Goal: Information Seeking & Learning: Learn about a topic

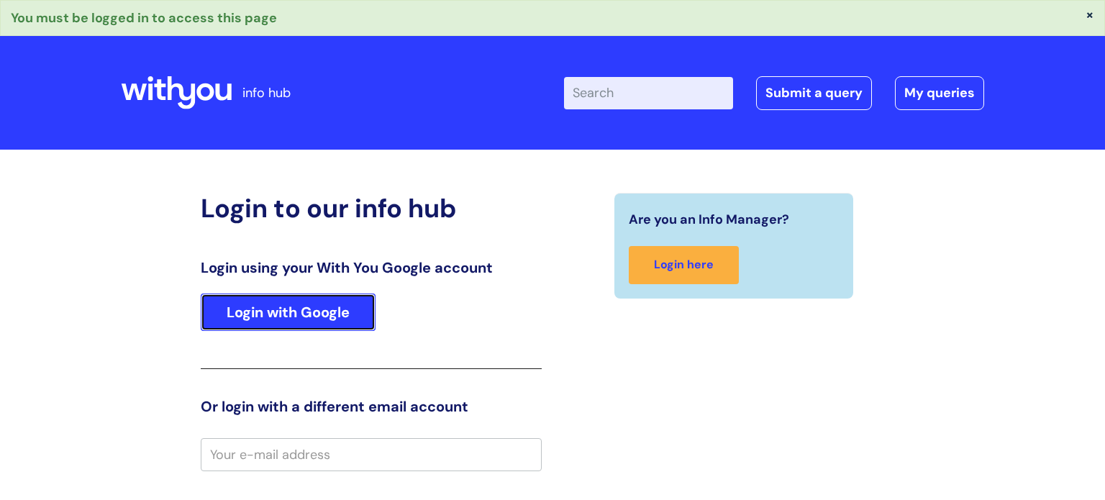
click at [336, 307] on link "Login with Google" at bounding box center [288, 312] width 175 height 37
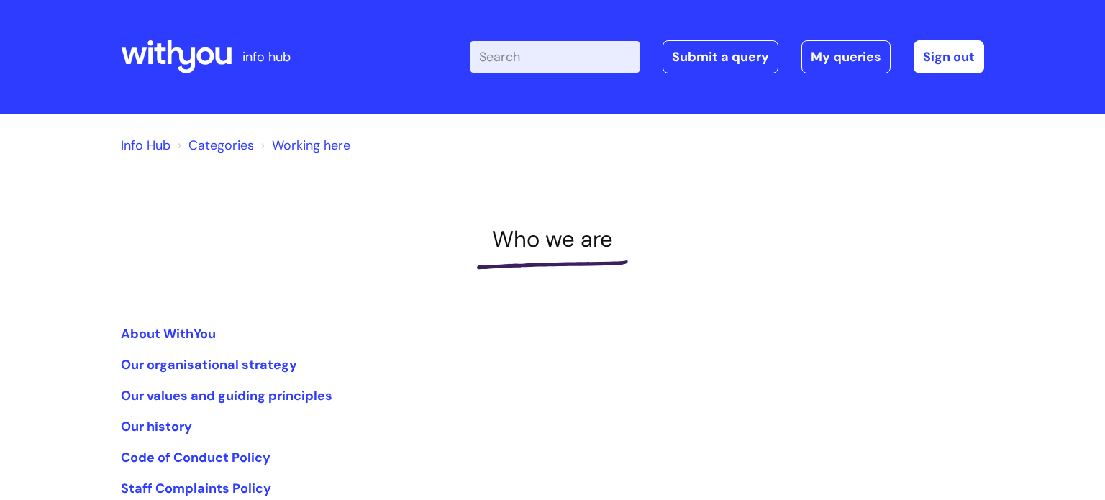
click at [604, 58] on input "Enter your search term here..." at bounding box center [555, 57] width 169 height 32
type input "pathway"
click button "Search" at bounding box center [0, 0] width 0 height 0
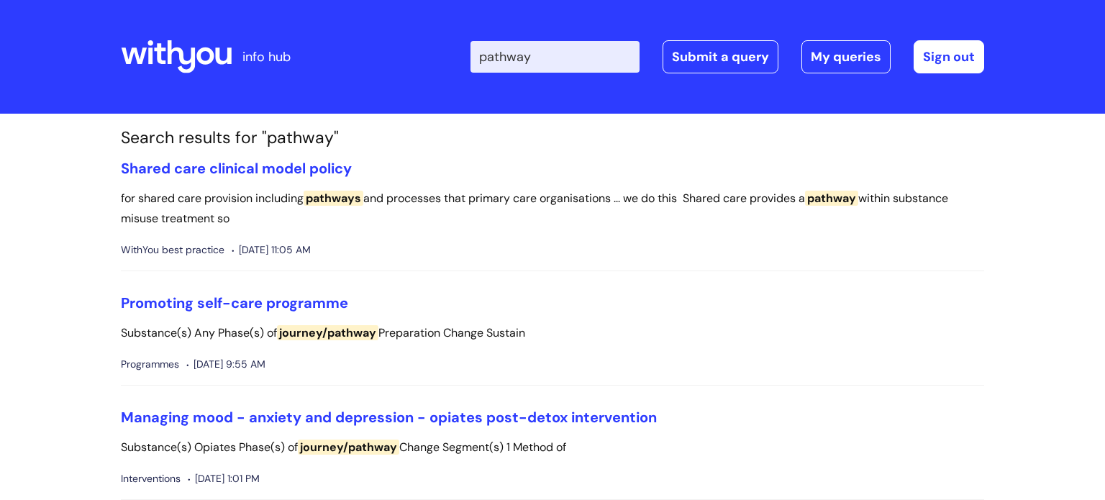
click at [487, 58] on input "pathway" at bounding box center [555, 57] width 169 height 32
type input "treatment pathway"
click button "Search" at bounding box center [0, 0] width 0 height 0
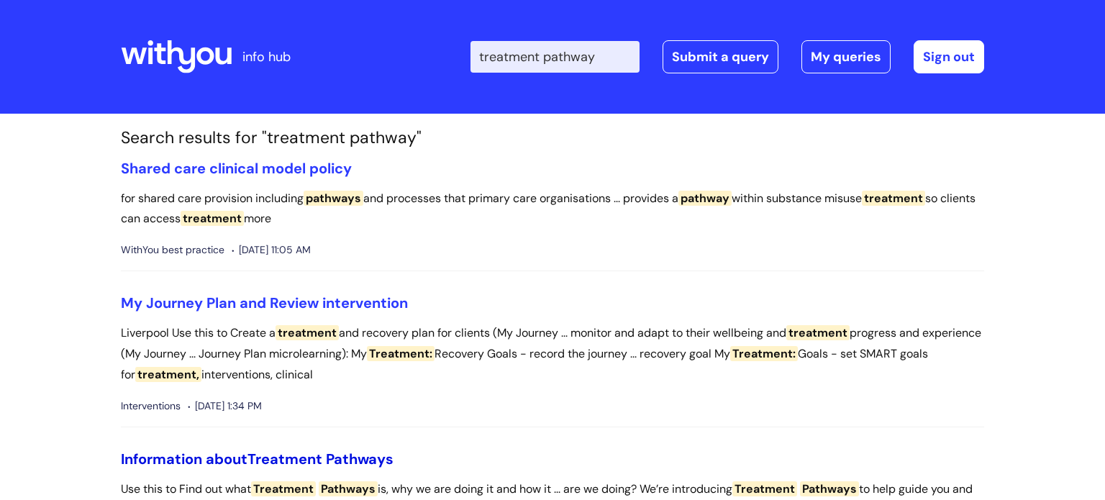
click at [282, 463] on span "Treatment" at bounding box center [285, 459] width 75 height 19
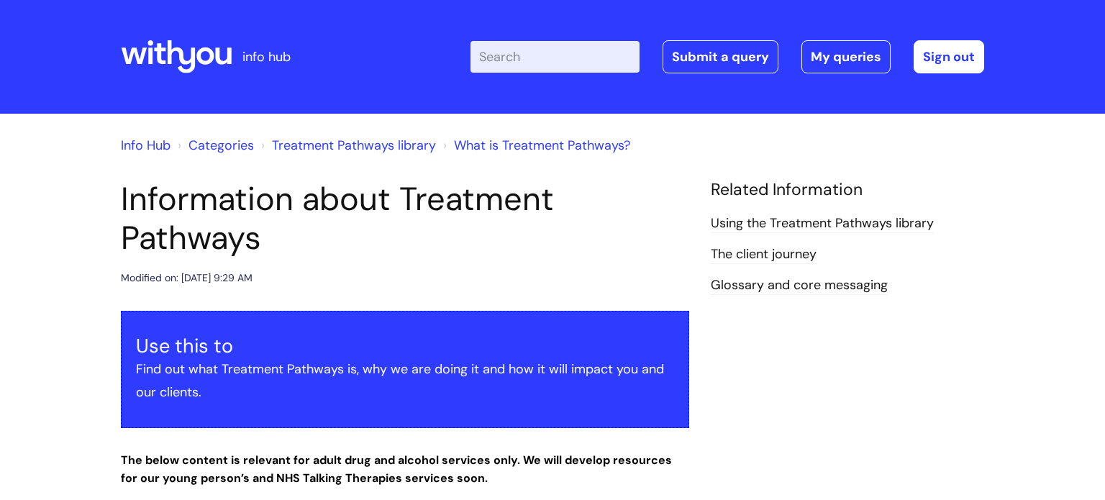
click at [519, 69] on input "Enter your search term here..." at bounding box center [555, 57] width 169 height 32
type input "my strengths"
click button "Search" at bounding box center [0, 0] width 0 height 0
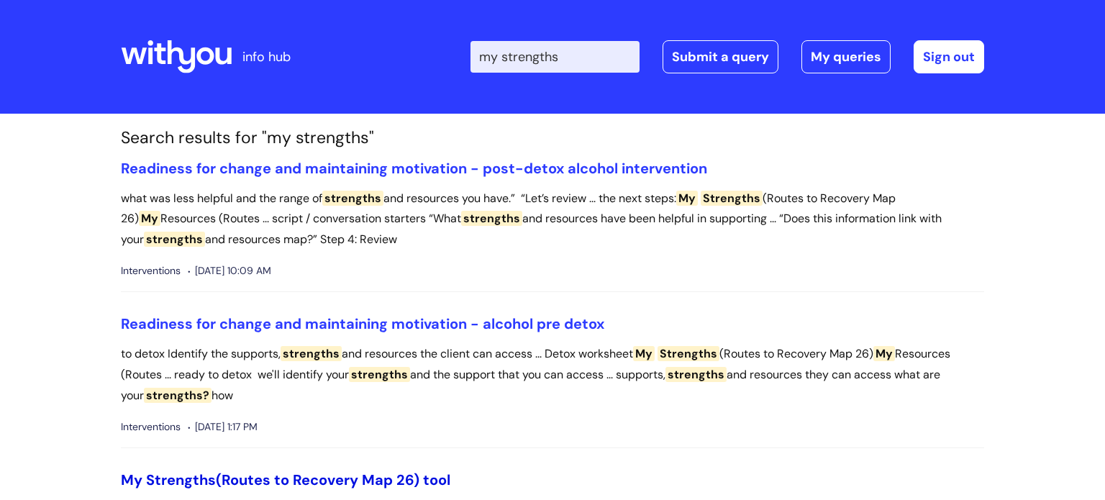
click at [173, 476] on span "Strengths" at bounding box center [181, 480] width 70 height 19
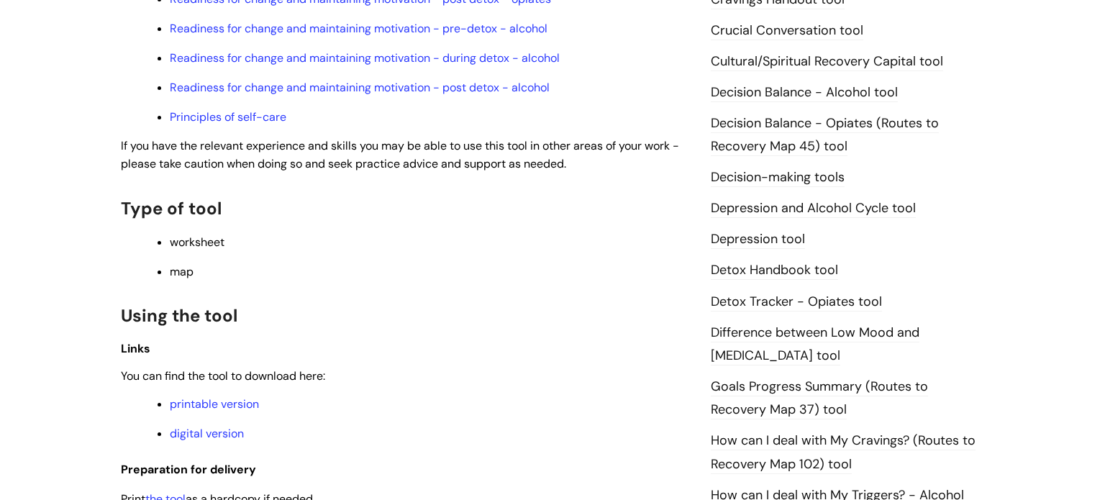
scroll to position [691, 0]
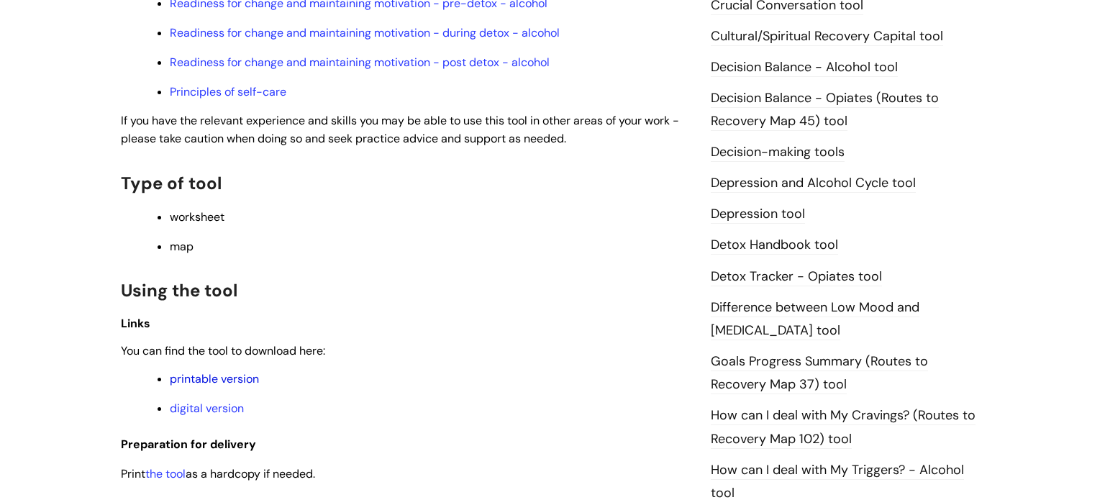
click at [205, 386] on link "printable version" at bounding box center [214, 378] width 89 height 15
